Goal: Information Seeking & Learning: Learn about a topic

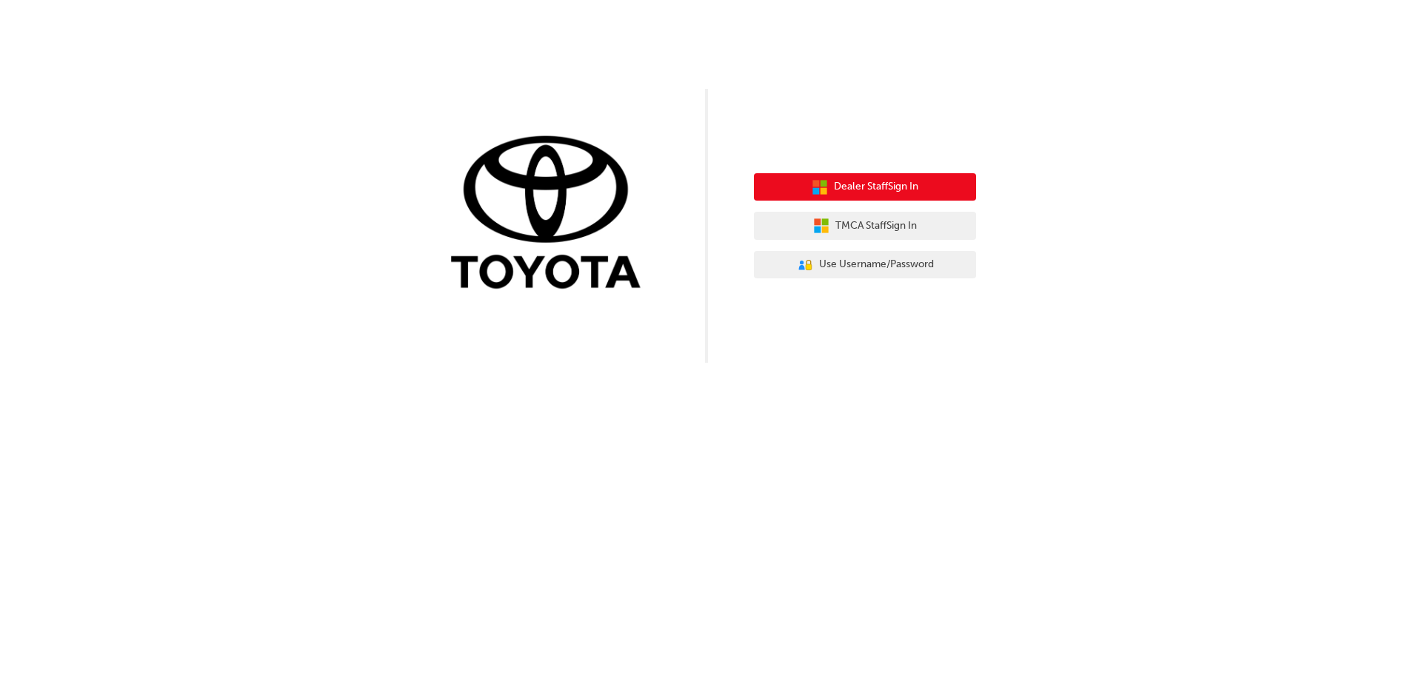
click at [887, 192] on span "Dealer Staff Sign In" at bounding box center [876, 186] width 84 height 17
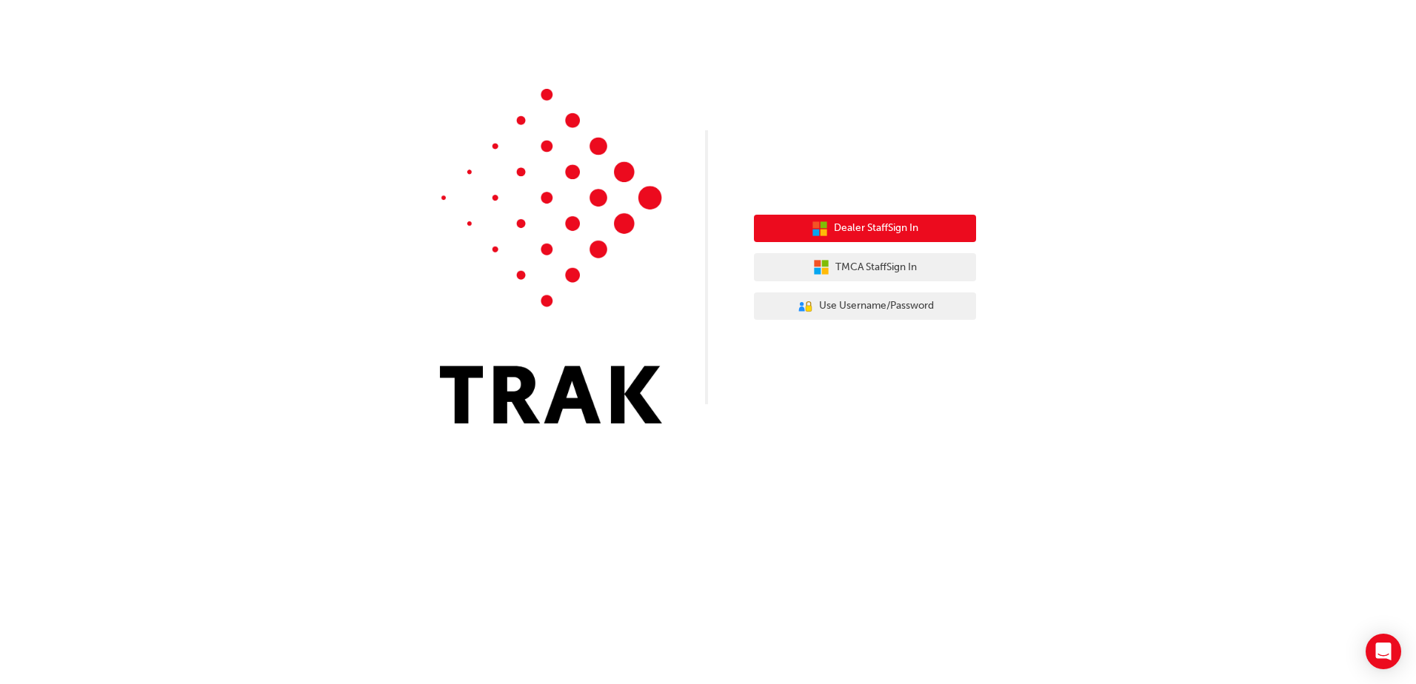
click at [858, 222] on span "Dealer Staff Sign In" at bounding box center [876, 228] width 84 height 17
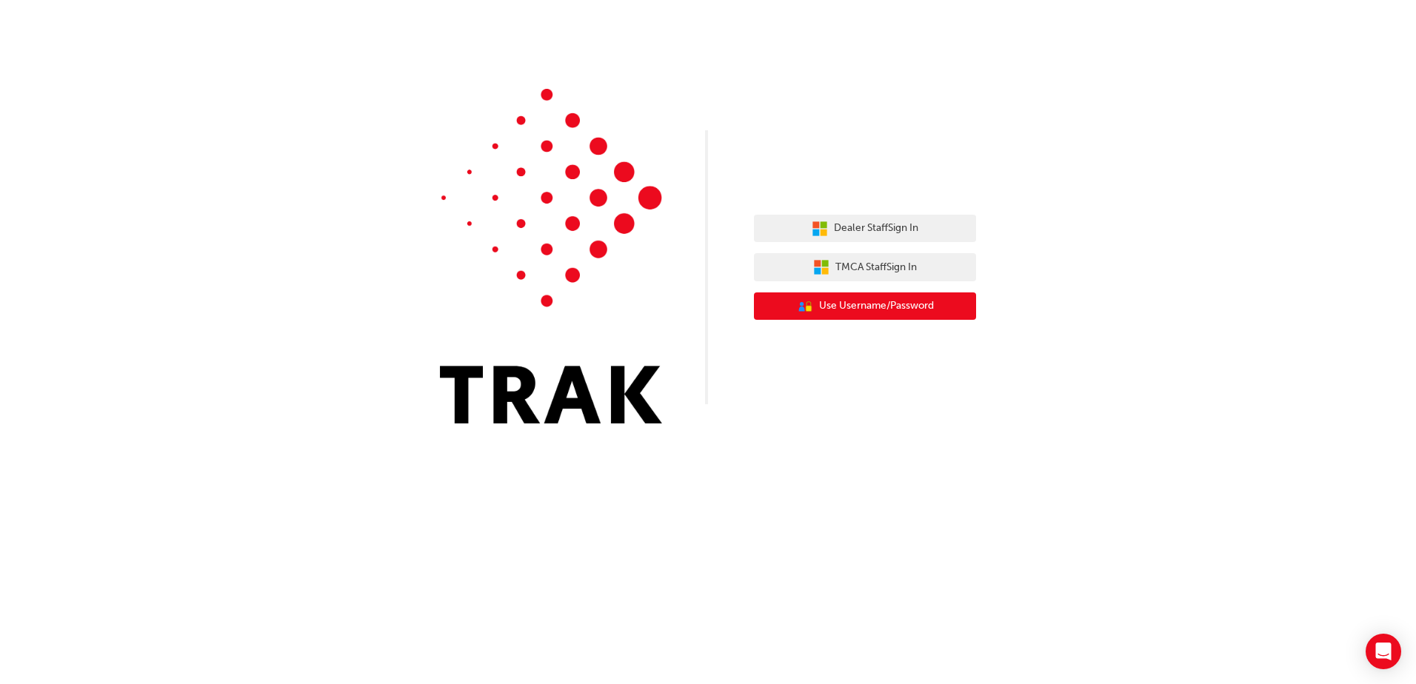
click at [892, 298] on button "User Authentication Icon - Blue Person, Gold Lock Use Username/Password" at bounding box center [865, 306] width 222 height 28
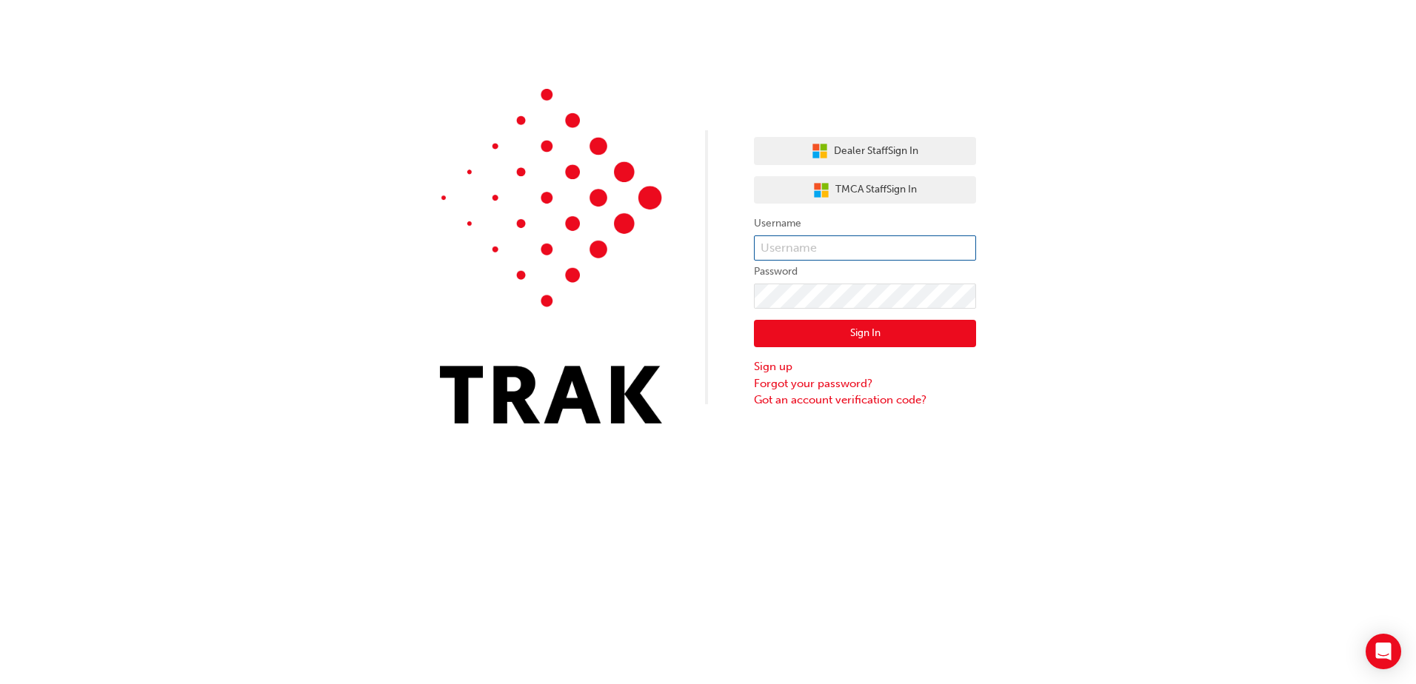
click at [819, 241] on input "text" at bounding box center [865, 247] width 222 height 25
click at [848, 244] on input "text" at bounding box center [865, 247] width 222 height 25
type input "93145088"
click at [721, 287] on div "Dealer Staff Sign In TMCA Staff Sign In Username 93145088 Password Sign In Sign…" at bounding box center [708, 223] width 1416 height 446
click at [828, 329] on button "Sign In" at bounding box center [865, 334] width 222 height 28
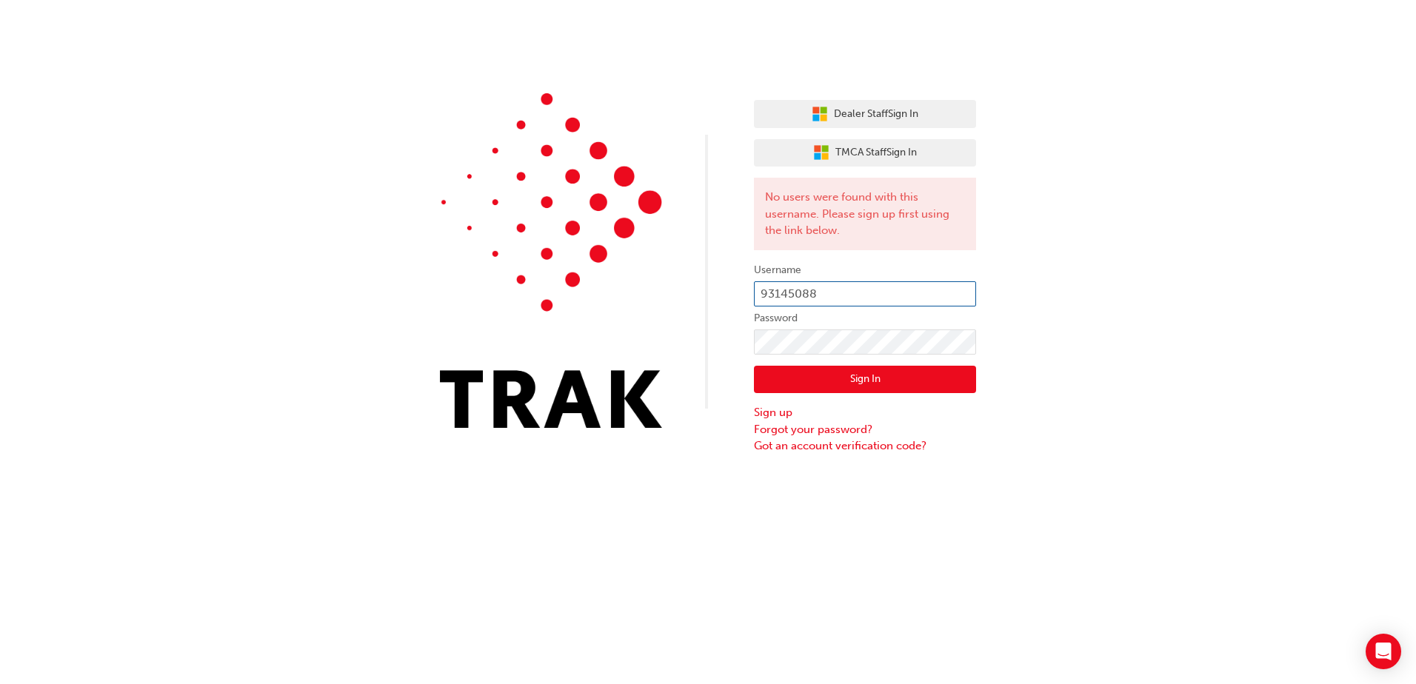
drag, startPoint x: 834, startPoint y: 291, endPoint x: 714, endPoint y: 302, distance: 120.4
click at [714, 302] on div "Dealer Staff Sign In TMCA Staff Sign In No users were found with this username.…" at bounding box center [708, 227] width 1416 height 455
paste input "greg.emmerson"
type input "greg.emmerson"
click at [736, 345] on div "Dealer Staff Sign In TMCA Staff Sign In No users were found with this username.…" at bounding box center [708, 227] width 1416 height 455
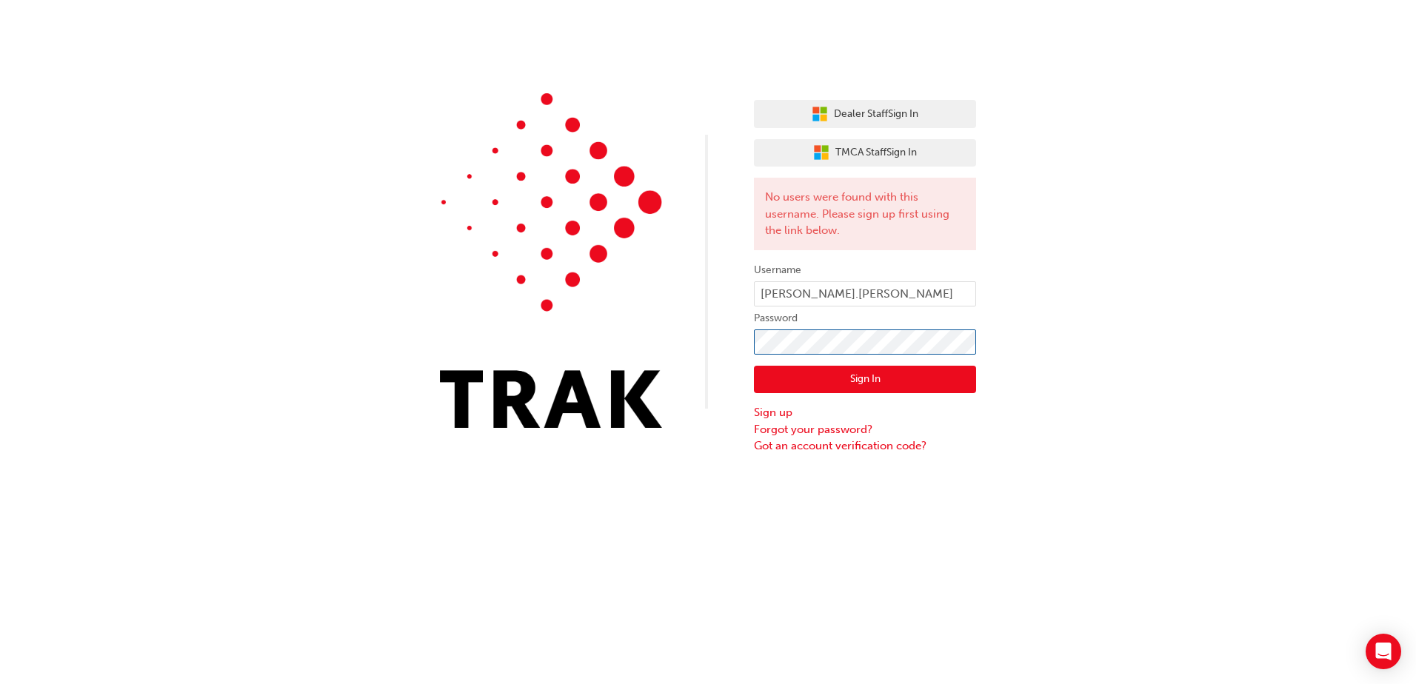
click at [748, 344] on div "Dealer Staff Sign In TMCA Staff Sign In No users were found with this username.…" at bounding box center [708, 227] width 1416 height 455
click at [855, 372] on button "Sign In" at bounding box center [865, 380] width 222 height 28
click at [866, 105] on button "Dealer Staff Sign In" at bounding box center [865, 114] width 222 height 28
click at [886, 107] on span "Dealer Staff Sign In" at bounding box center [876, 114] width 84 height 17
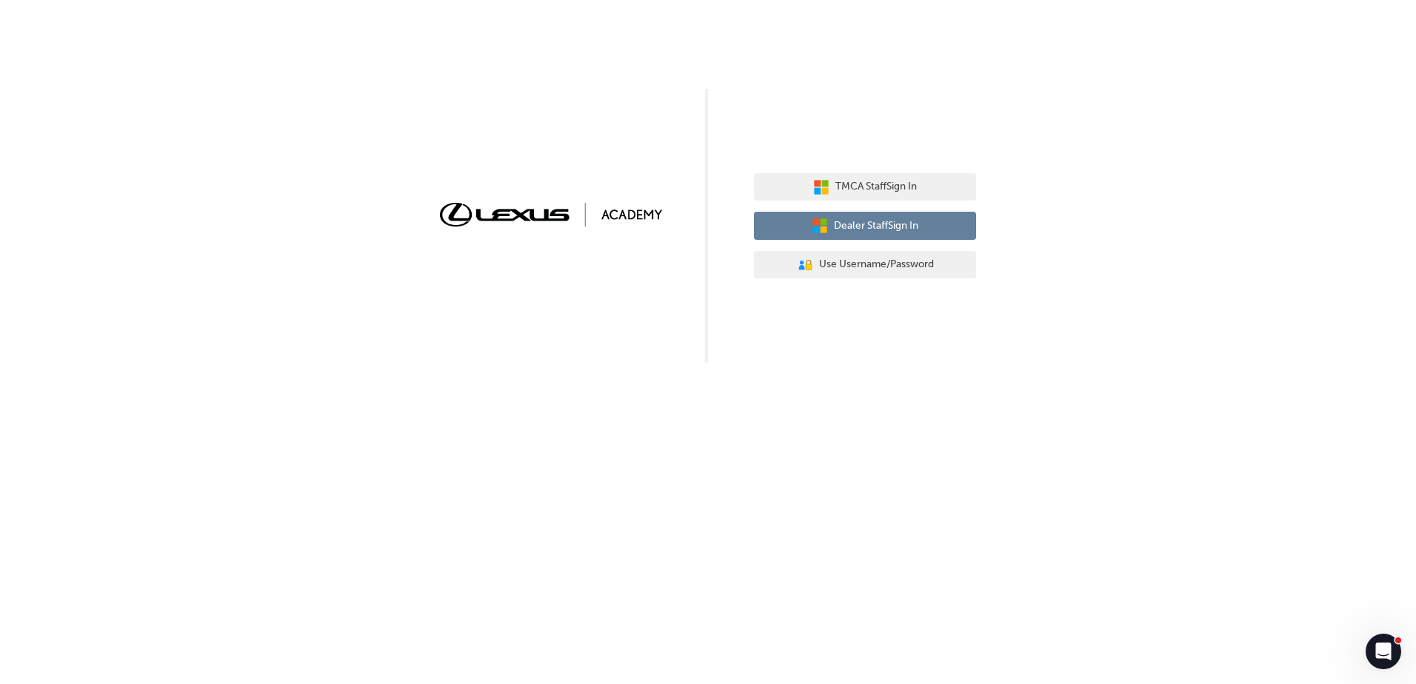
click at [813, 223] on icon "button" at bounding box center [815, 221] width 7 height 7
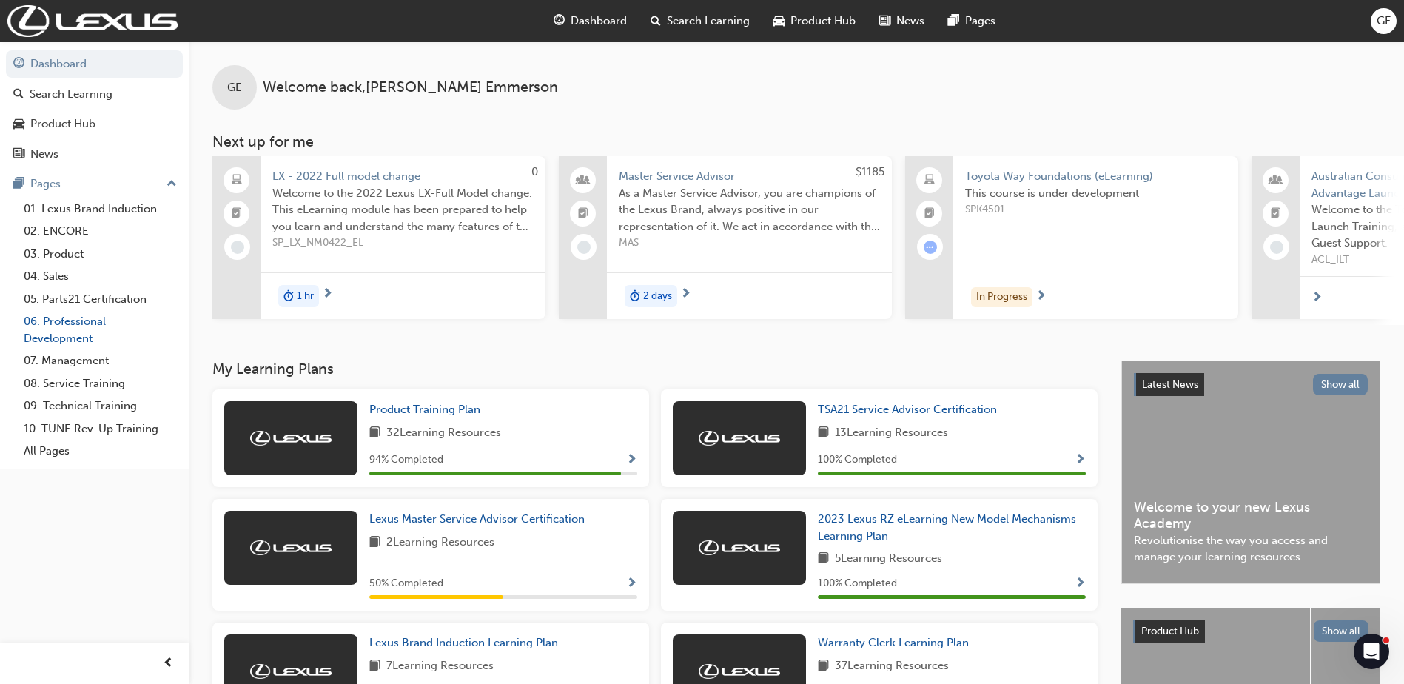
click at [75, 326] on link "06. Professional Development" at bounding box center [100, 329] width 165 height 39
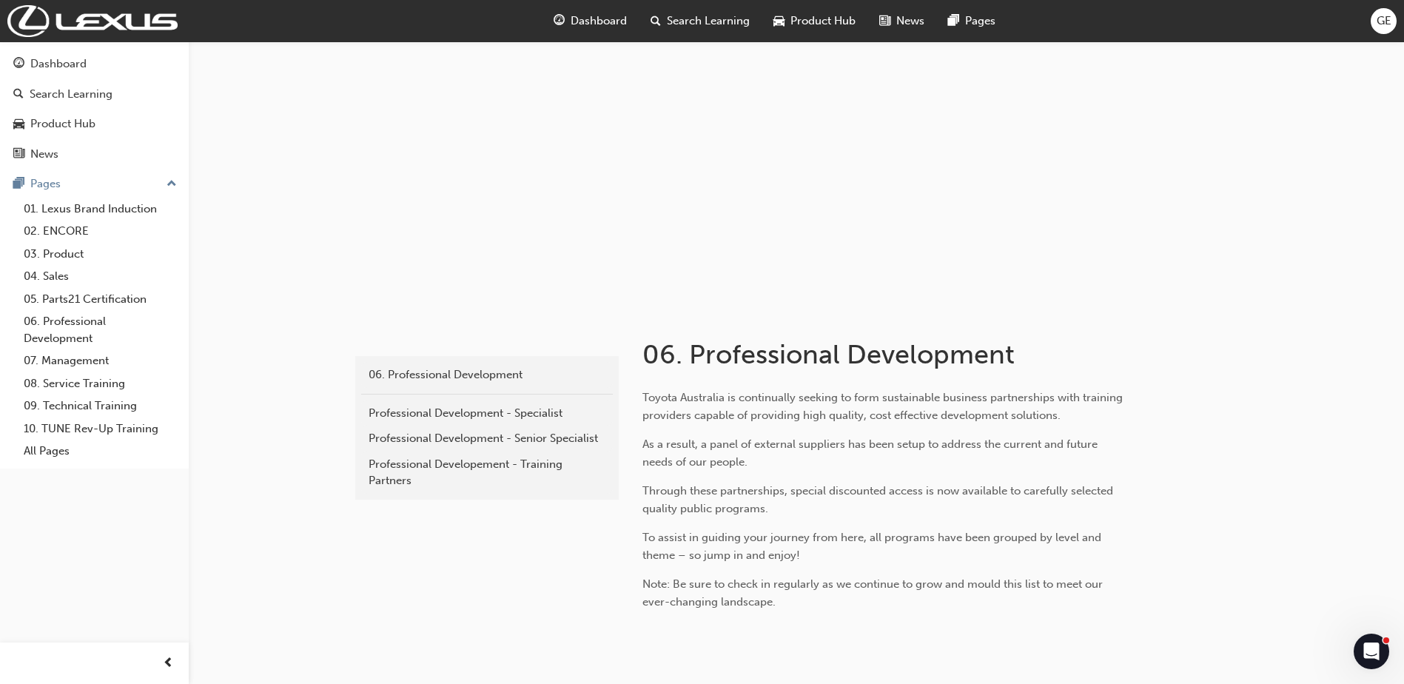
scroll to position [98, 0]
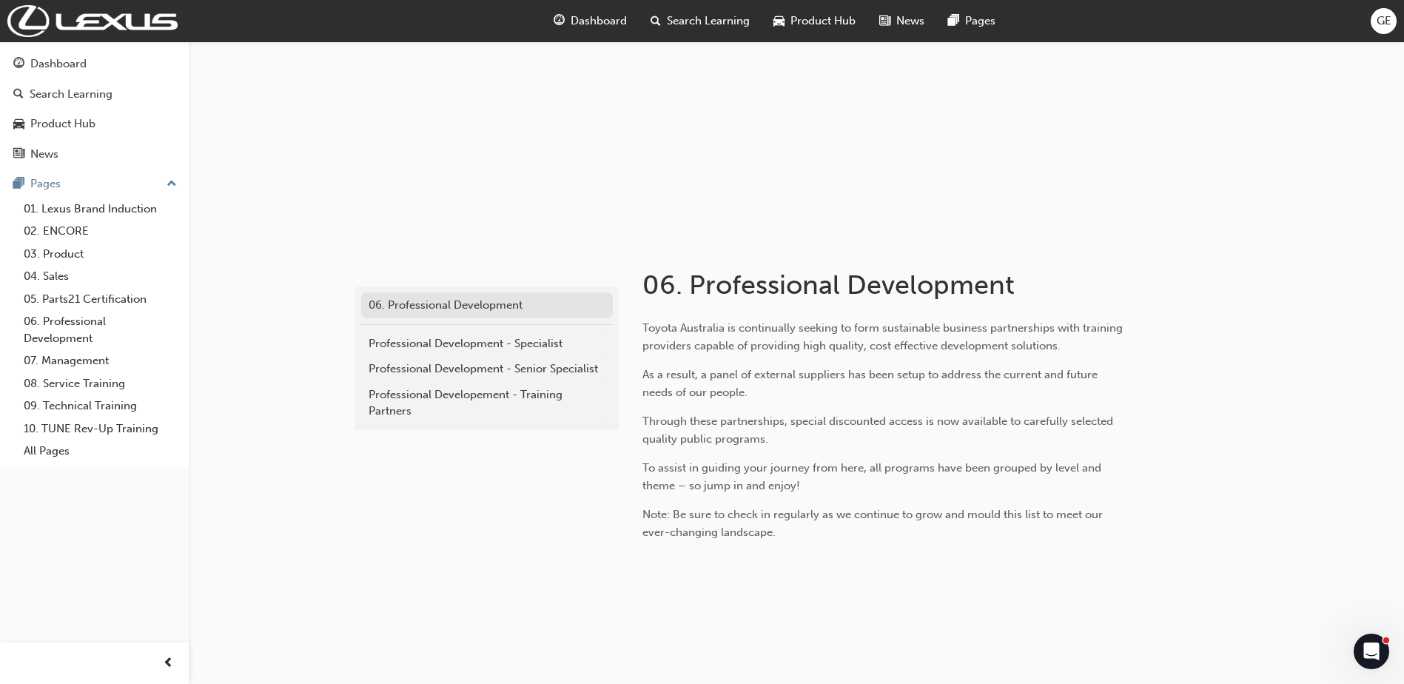
click at [459, 298] on div "06. Professional Development" at bounding box center [487, 305] width 237 height 17
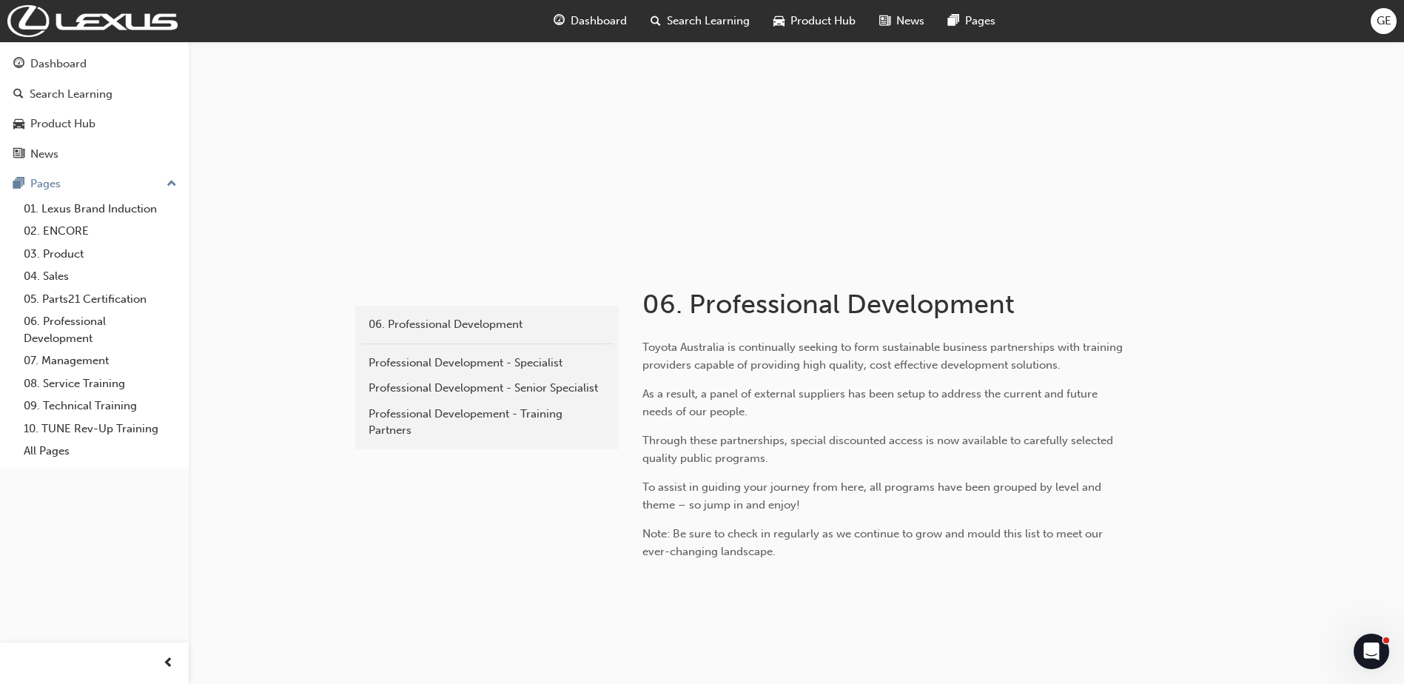
scroll to position [74, 0]
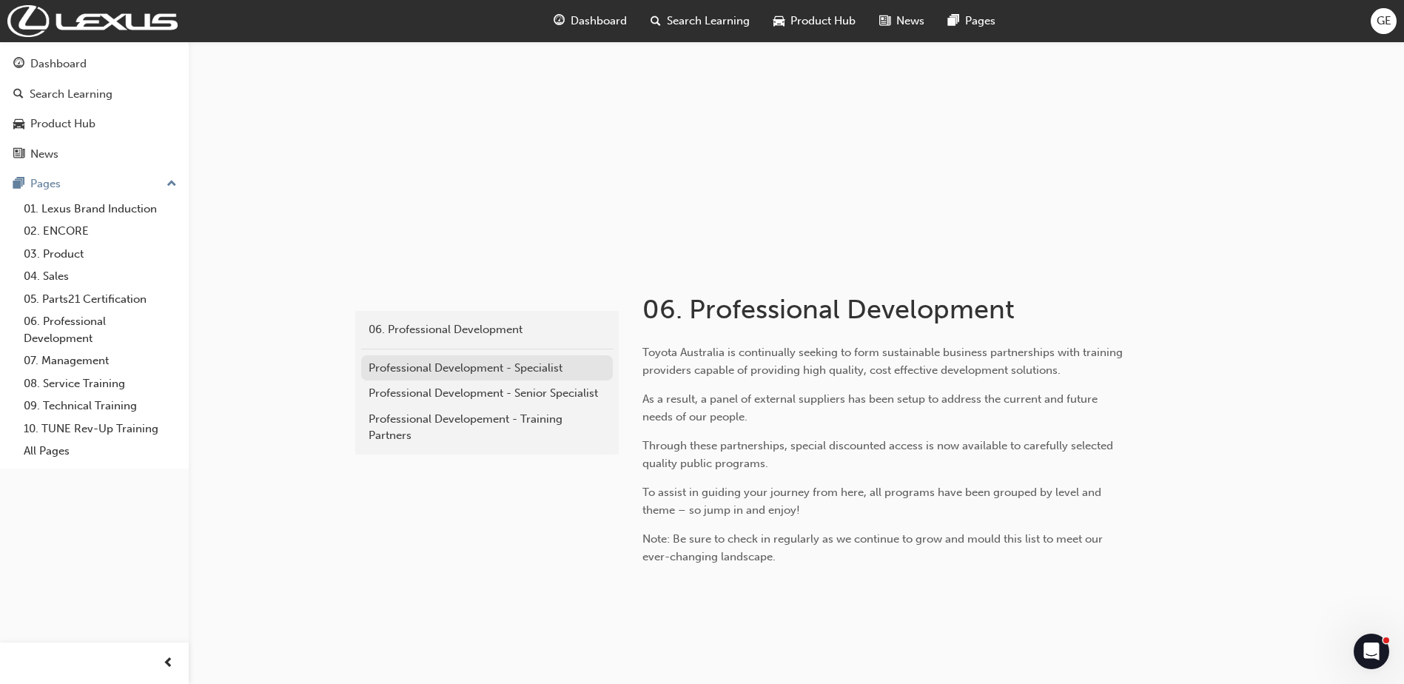
click at [461, 375] on div "Professional Development - Specialist" at bounding box center [487, 368] width 237 height 17
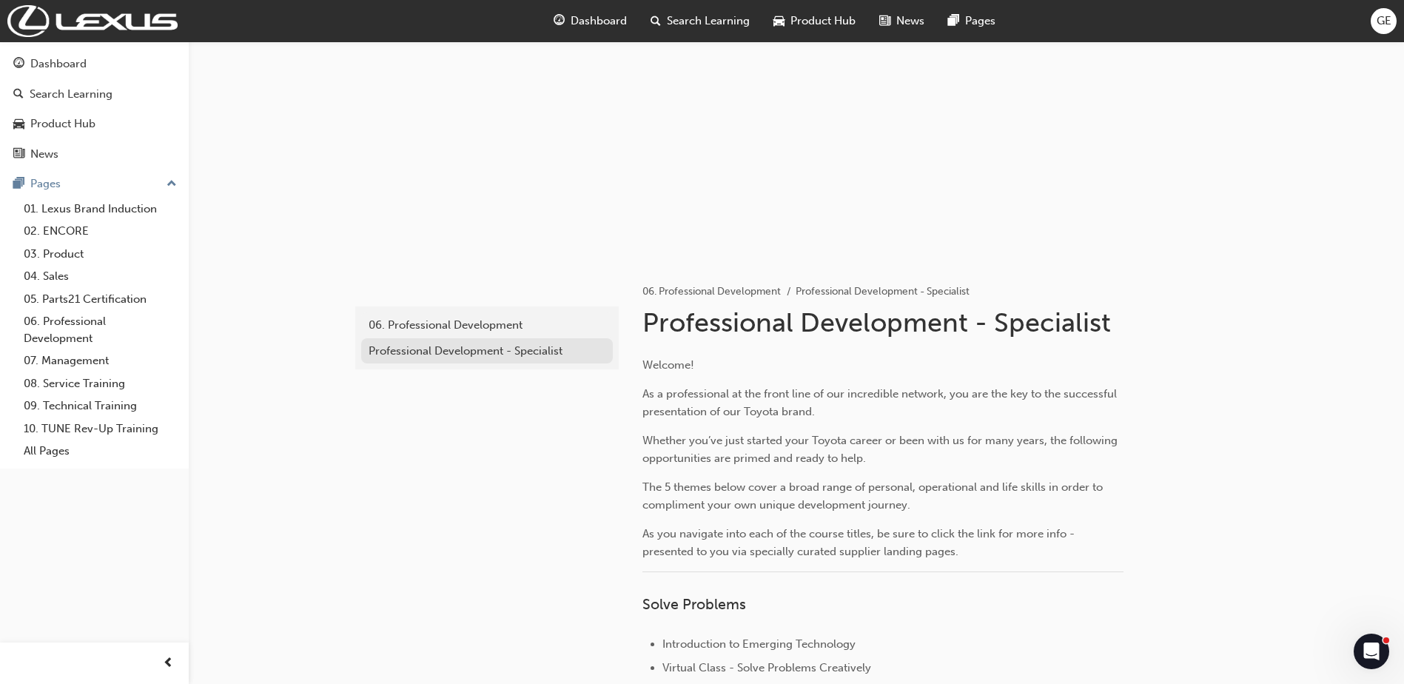
scroll to position [73, 0]
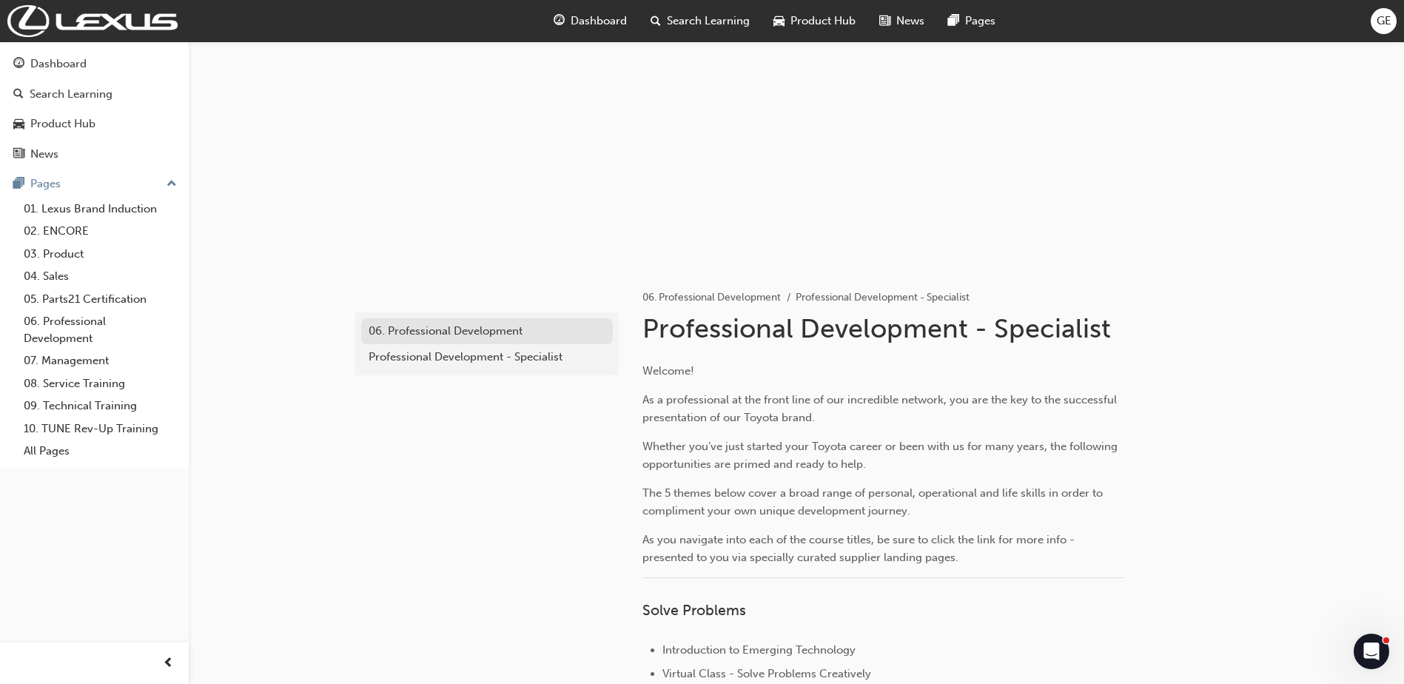
click at [466, 335] on div "06. Professional Development" at bounding box center [487, 331] width 237 height 17
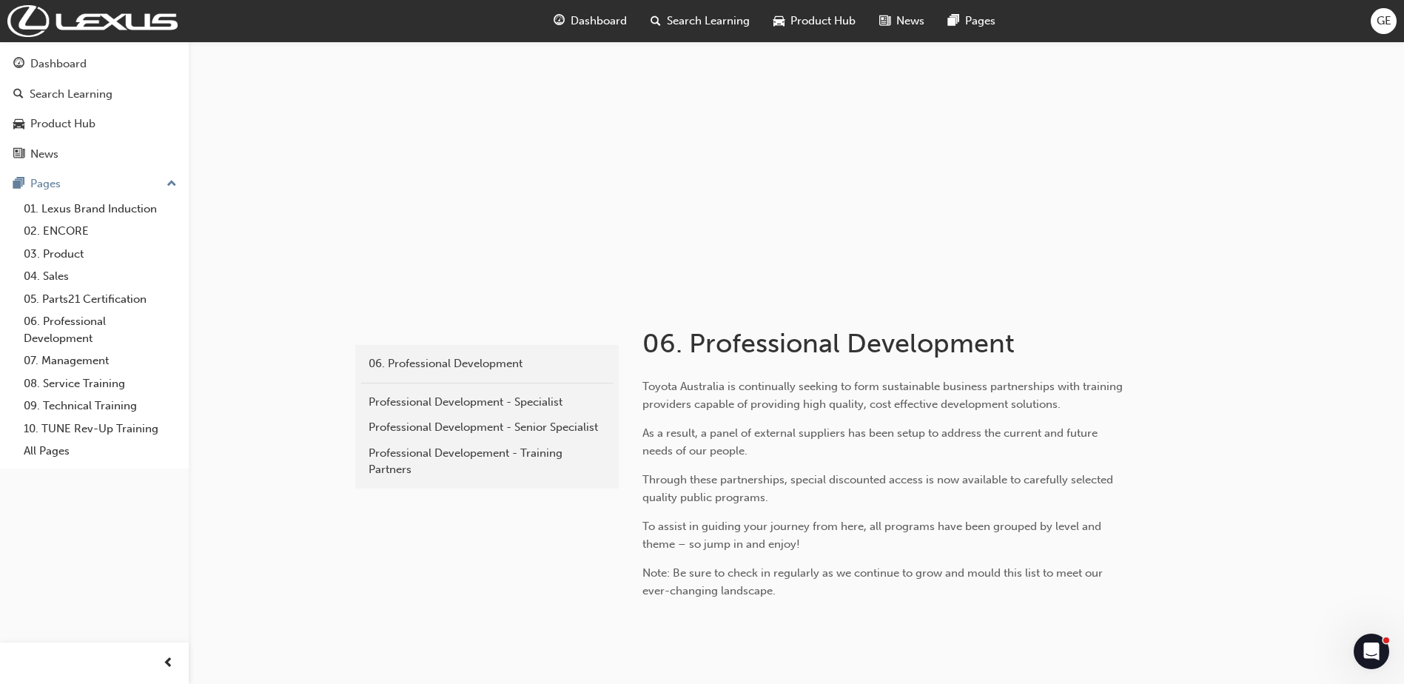
scroll to position [98, 0]
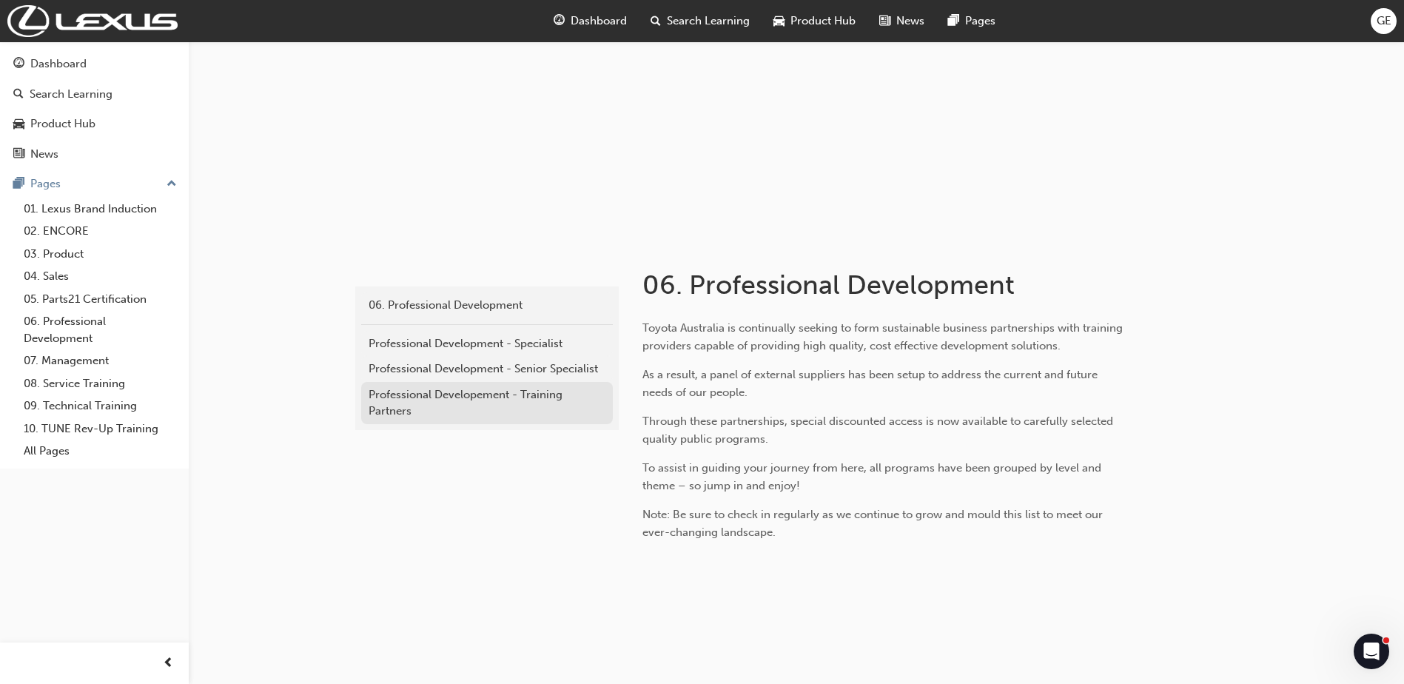
click at [422, 401] on div "Professional Developement - Training Partners" at bounding box center [487, 402] width 237 height 33
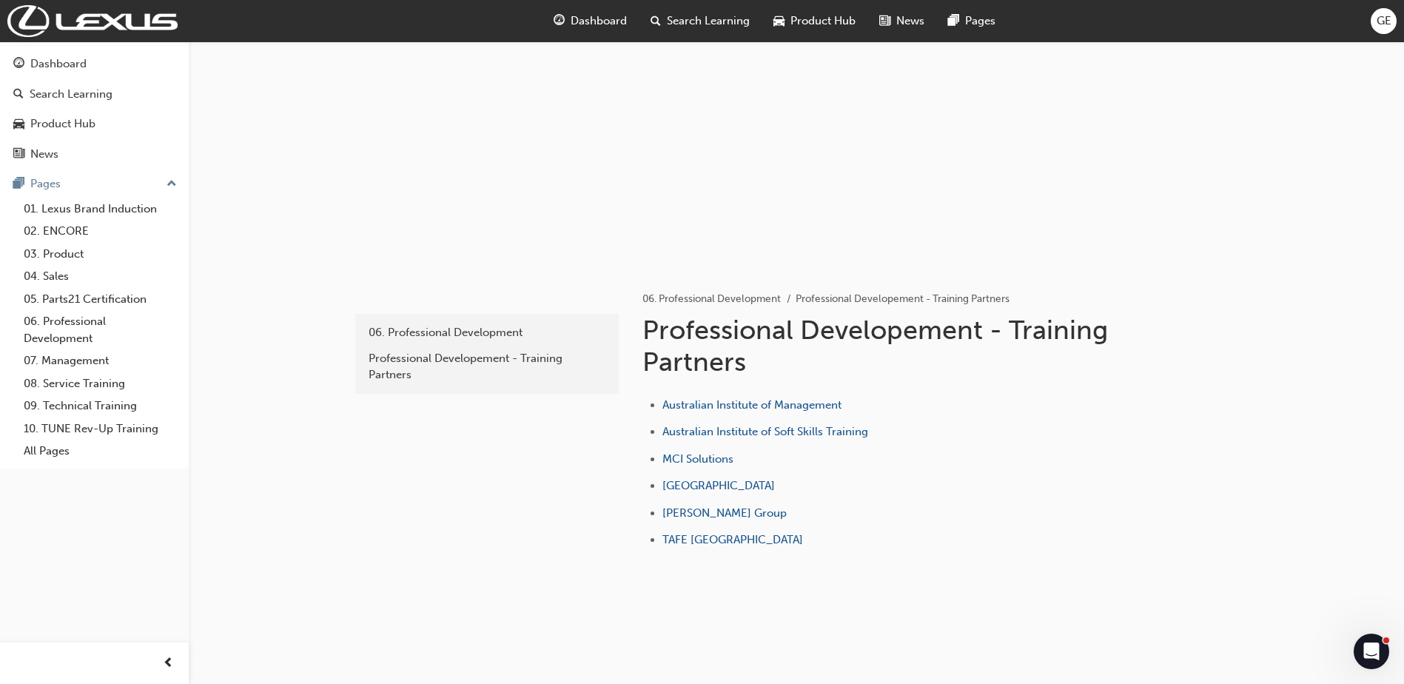
scroll to position [74, 0]
click at [711, 400] on span "Australian Institute of Management" at bounding box center [752, 401] width 179 height 13
